Goal: Task Accomplishment & Management: Manage account settings

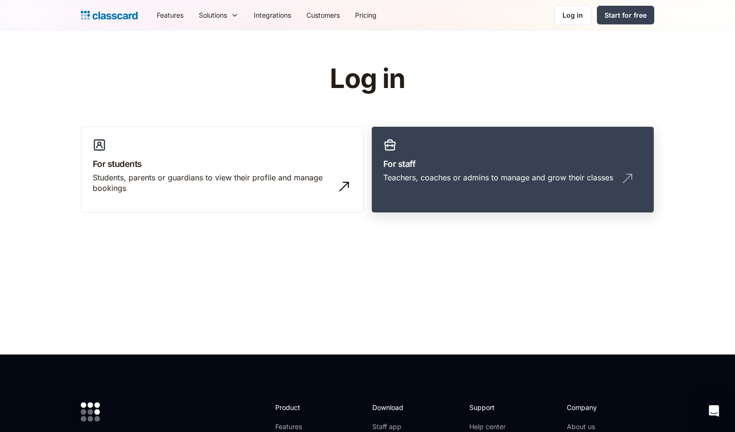
click at [451, 176] on div "Teachers, coaches or admins to manage and grow their classes" at bounding box center [498, 177] width 230 height 11
click at [463, 197] on link "For staff Teachers, coaches or admins to manage and grow their classes" at bounding box center [512, 169] width 283 height 87
